Goal: Transaction & Acquisition: Download file/media

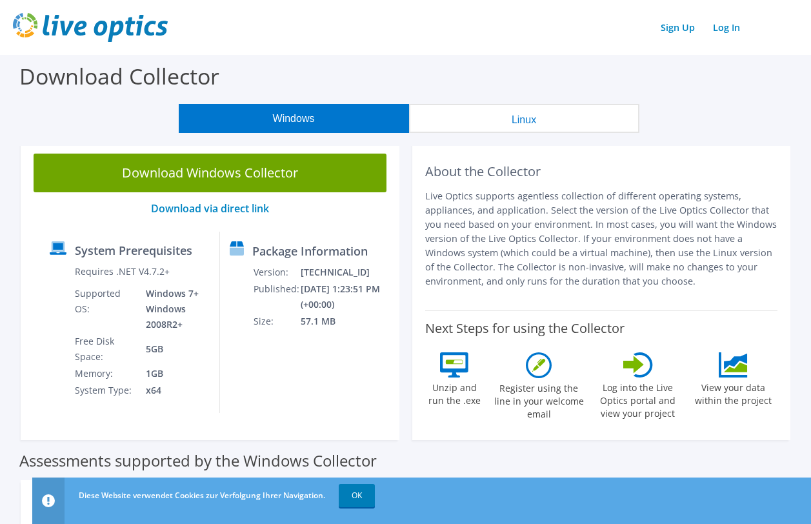
click at [184, 238] on div "System Prerequisites Requires .NET V4.7.2+ Supported OS: Windows 7+ Windows 200…" at bounding box center [130, 322] width 180 height 181
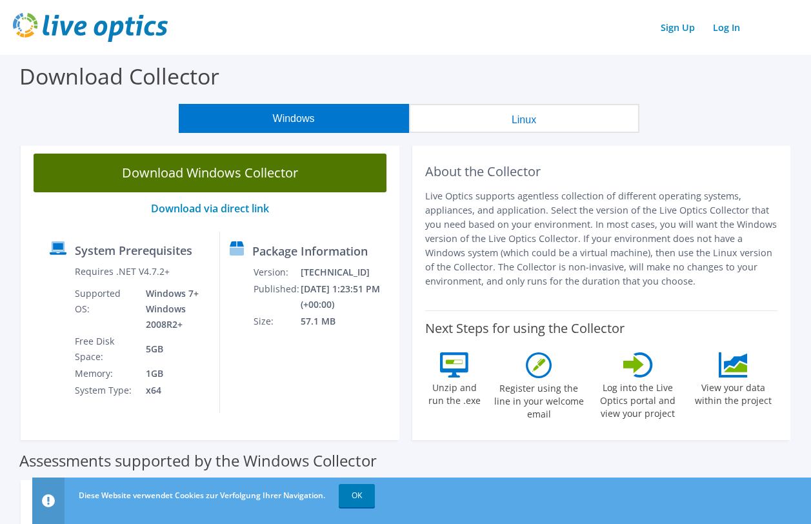
click at [220, 176] on link "Download Windows Collector" at bounding box center [210, 173] width 353 height 39
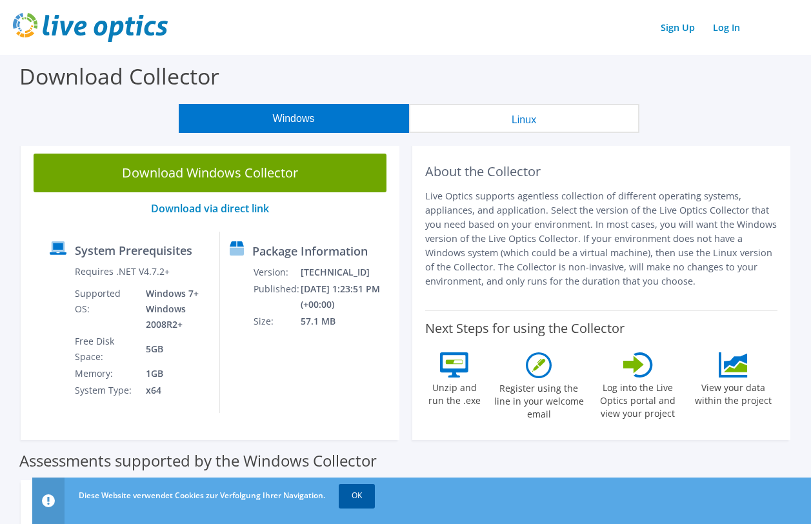
click at [364, 497] on link "OK" at bounding box center [357, 495] width 36 height 23
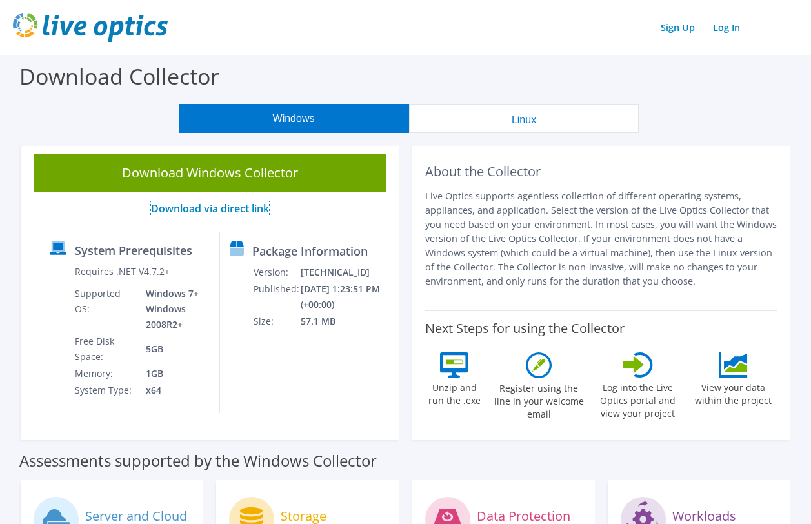
click at [215, 206] on link "Download via direct link" at bounding box center [210, 208] width 118 height 14
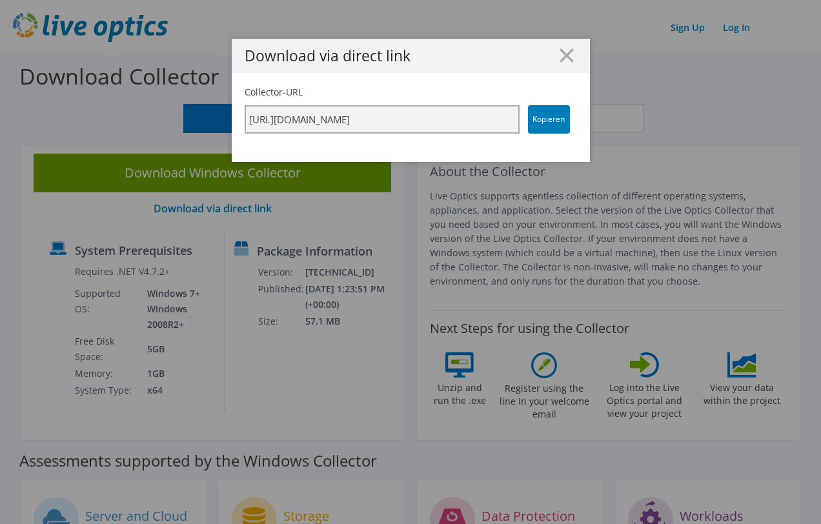
click at [474, 123] on input "[URL][DOMAIN_NAME]" at bounding box center [382, 119] width 275 height 28
click at [542, 121] on link "Kopieren" at bounding box center [549, 119] width 42 height 28
